Goal: Check status: Check status

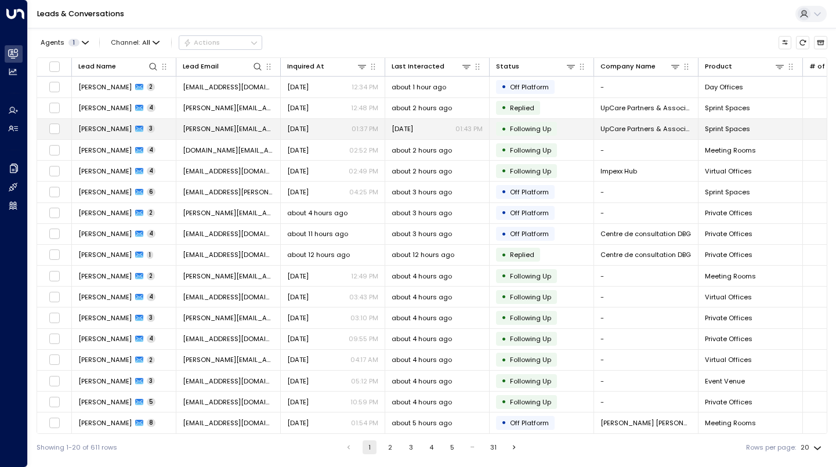
click at [157, 128] on td "[PERSON_NAME] 3" at bounding box center [124, 129] width 104 height 20
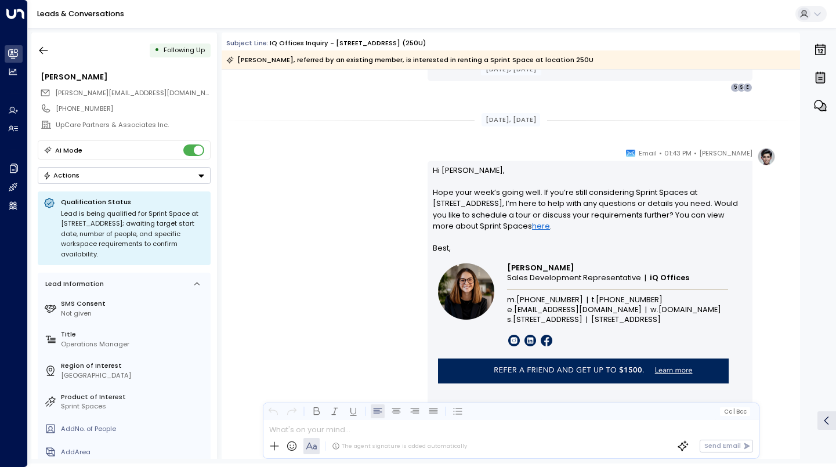
scroll to position [1389, 0]
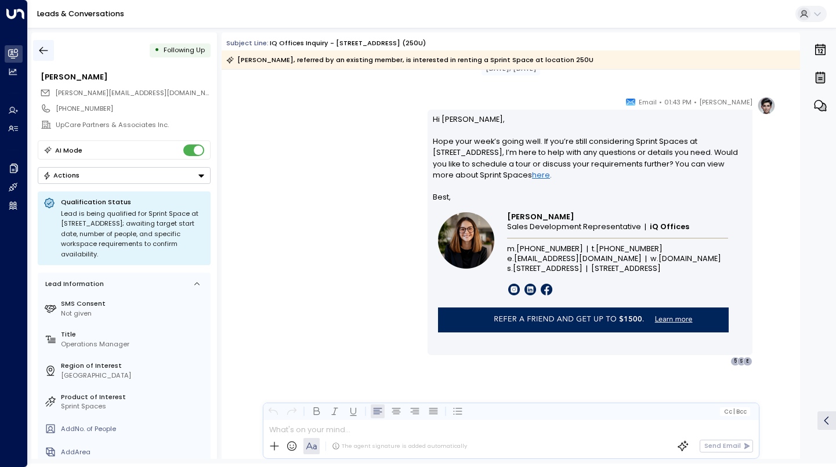
click at [49, 46] on button "button" at bounding box center [43, 50] width 21 height 21
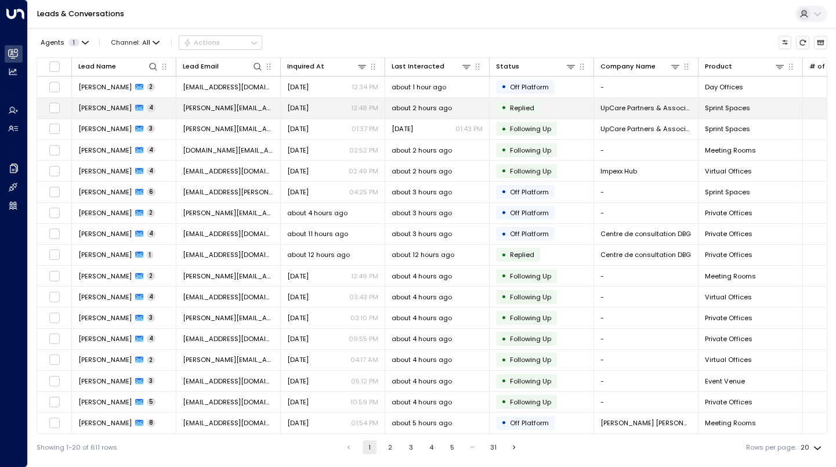
click at [102, 103] on span "[PERSON_NAME]" at bounding box center [104, 107] width 53 height 9
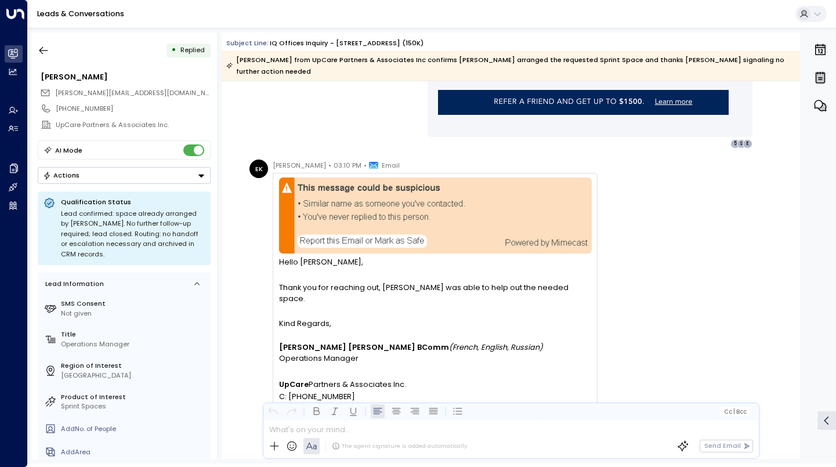
scroll to position [1291, 0]
